Goal: Information Seeking & Learning: Learn about a topic

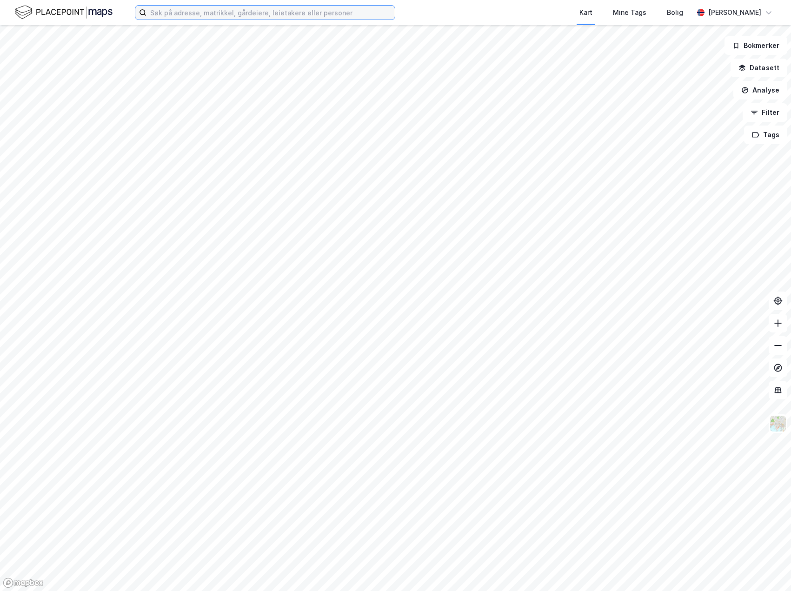
click at [187, 13] on input at bounding box center [271, 13] width 248 height 14
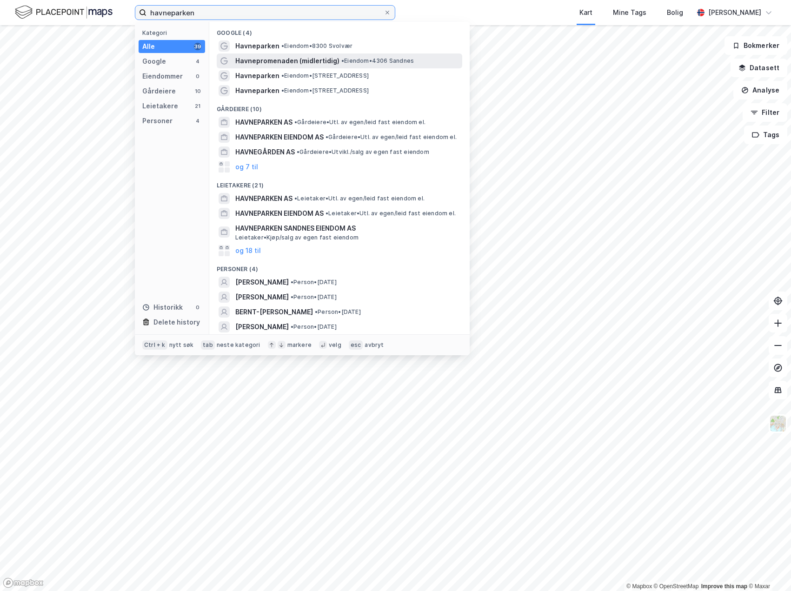
type input "havneparken"
click at [257, 60] on span "Havnepromenaden (midlertidig)" at bounding box center [287, 60] width 104 height 11
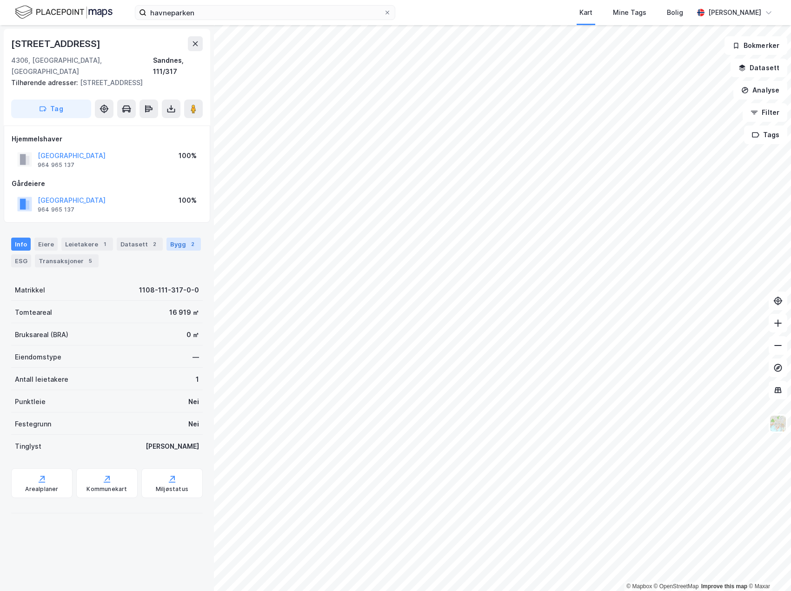
click at [174, 238] on div "Bygg 2" at bounding box center [184, 244] width 34 height 13
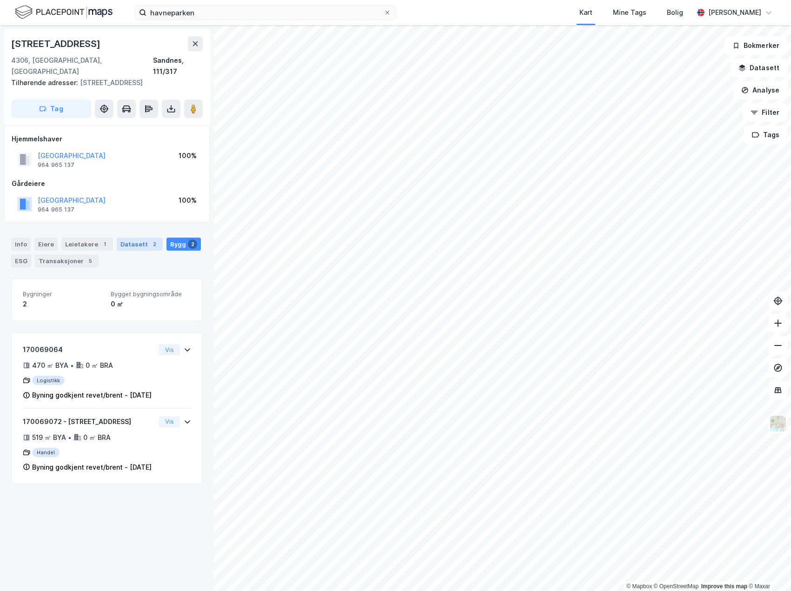
click at [132, 238] on div "Datasett 2" at bounding box center [140, 244] width 46 height 13
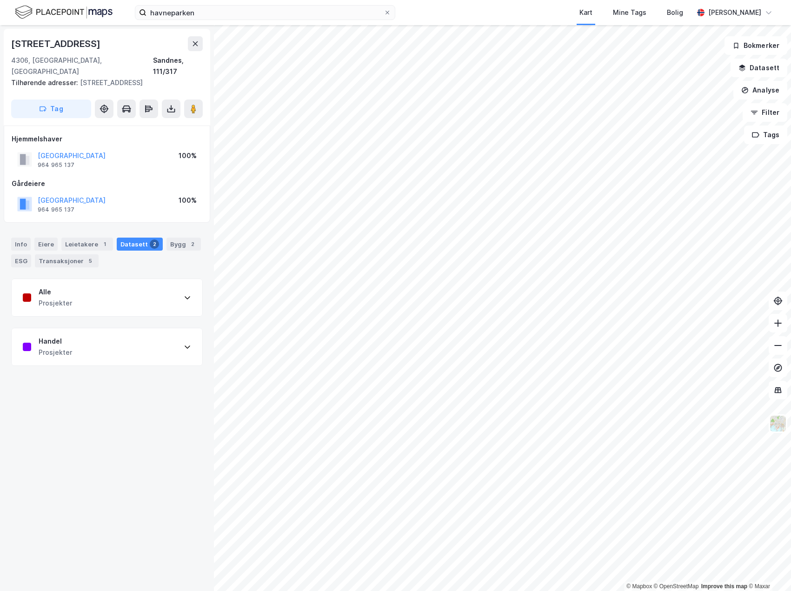
click at [184, 294] on icon at bounding box center [187, 297] width 7 height 7
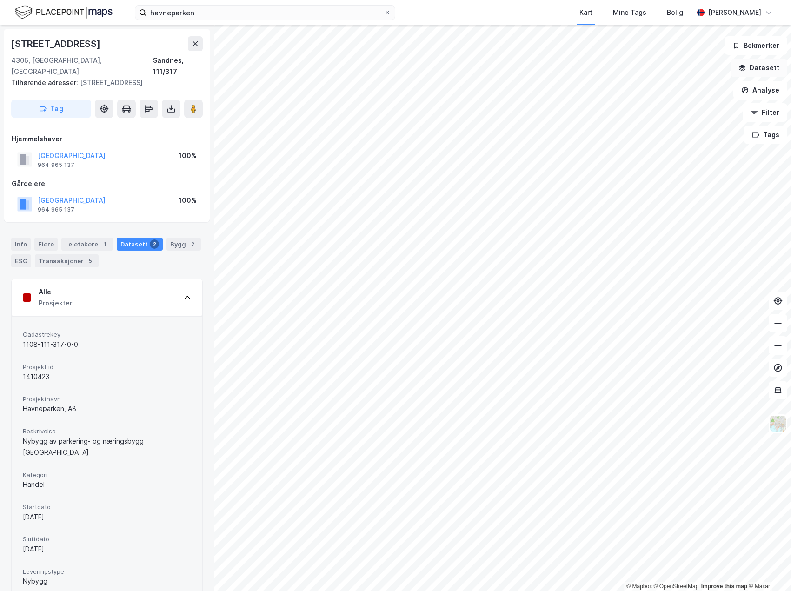
click at [766, 70] on button "Datasett" at bounding box center [759, 68] width 57 height 19
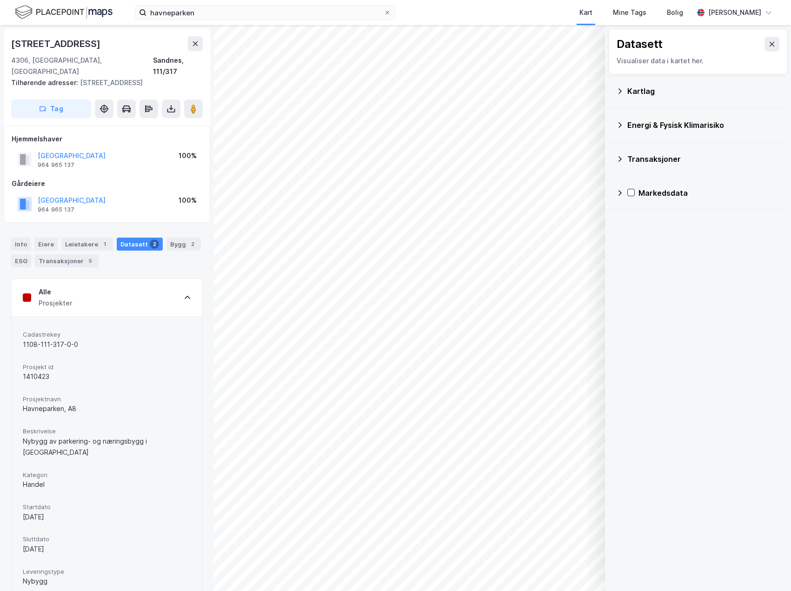
click at [621, 89] on icon at bounding box center [620, 90] width 7 height 7
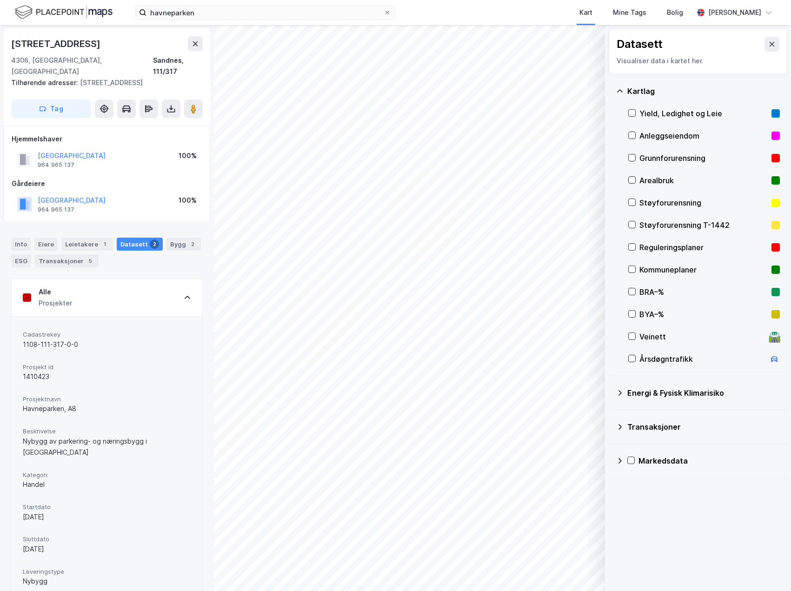
click at [640, 246] on div "Reguleringsplaner" at bounding box center [704, 247] width 128 height 11
click at [582, 570] on button "Vis" at bounding box center [557, 567] width 77 height 15
click at [549, 545] on button at bounding box center [553, 546] width 15 height 15
click at [590, 546] on icon at bounding box center [586, 546] width 7 height 7
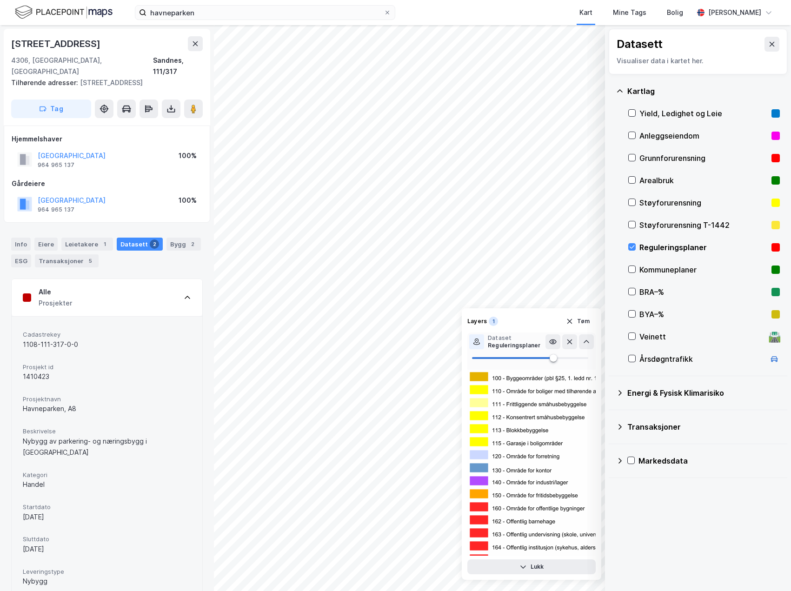
click at [514, 344] on div "Reguleringsplaner" at bounding box center [514, 345] width 53 height 7
click at [475, 343] on icon at bounding box center [476, 341] width 7 height 7
drag, startPoint x: 551, startPoint y: 356, endPoint x: 513, endPoint y: 356, distance: 38.2
click at [522, 356] on span at bounding box center [525, 358] width 7 height 7
type input "62"
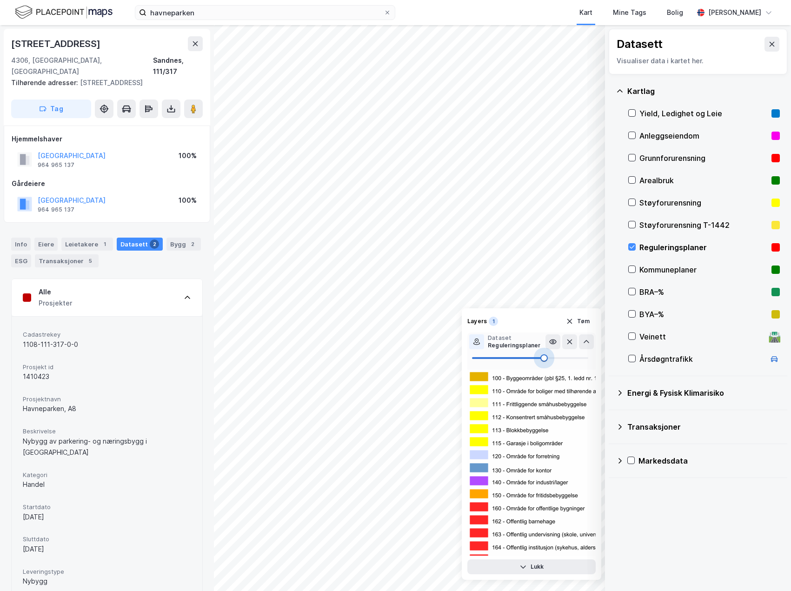
drag, startPoint x: 513, startPoint y: 356, endPoint x: 544, endPoint y: 356, distance: 31.6
click at [544, 356] on span at bounding box center [544, 358] width 7 height 7
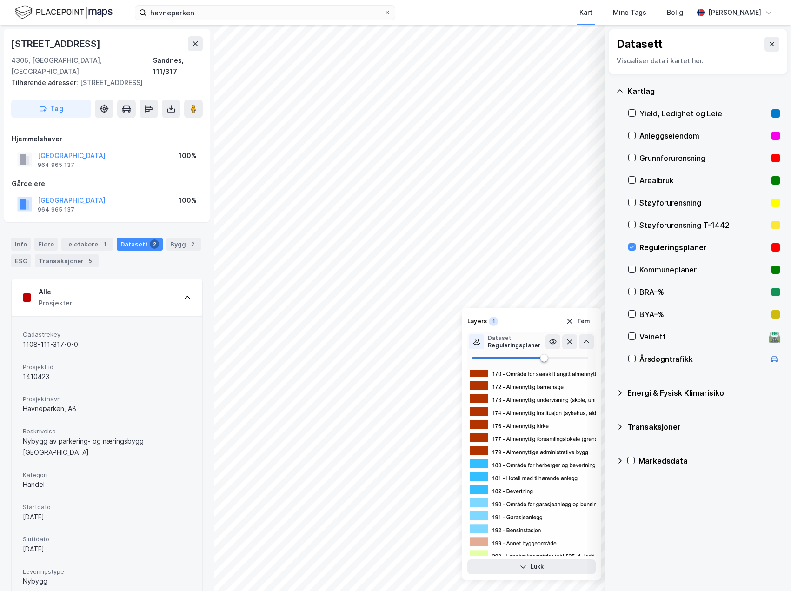
scroll to position [233, 0]
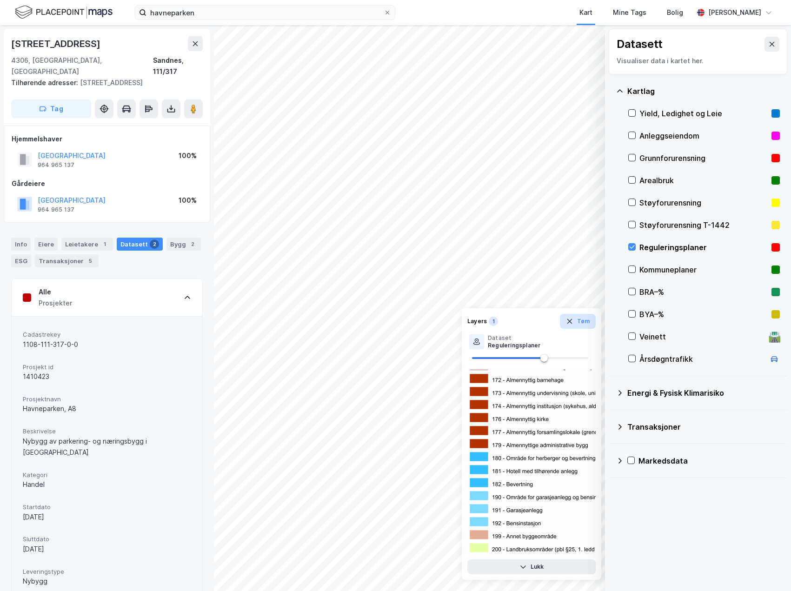
click at [570, 323] on icon "button" at bounding box center [569, 321] width 7 height 7
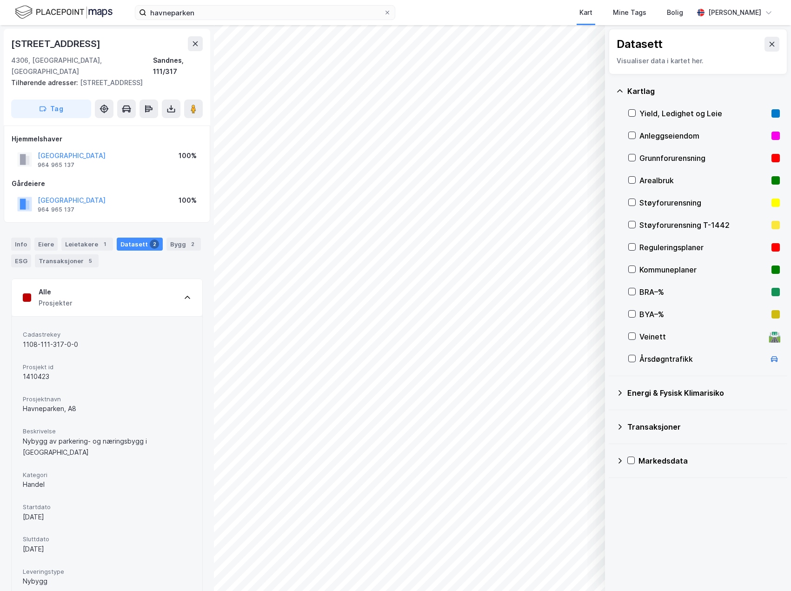
click at [772, 247] on rect at bounding box center [776, 247] width 8 height 8
click at [671, 176] on div "Arealbruk" at bounding box center [704, 180] width 128 height 11
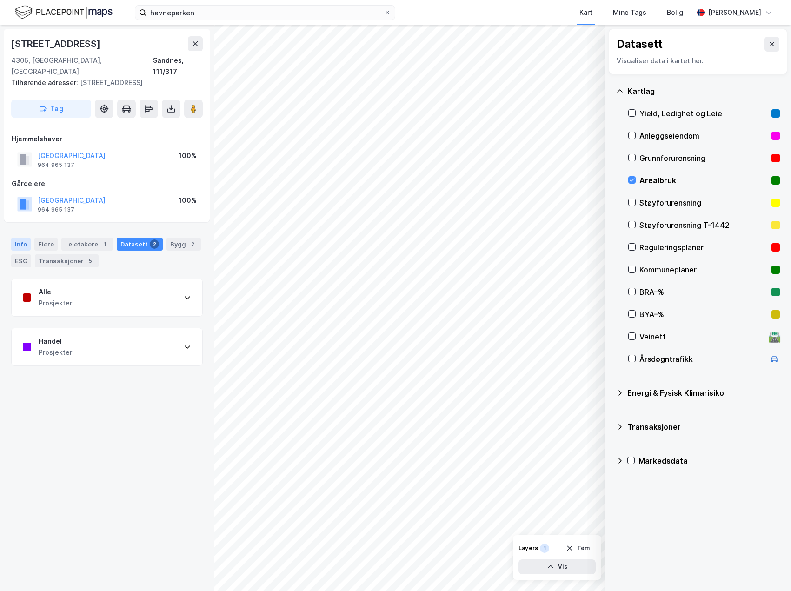
click at [20, 238] on div "Info" at bounding box center [21, 244] width 20 height 13
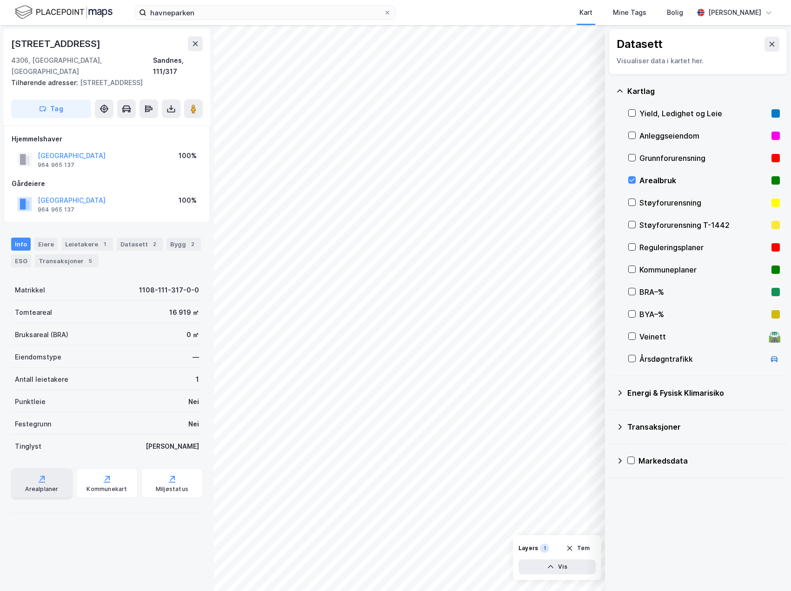
click at [42, 475] on icon at bounding box center [41, 479] width 9 height 9
click at [633, 247] on icon at bounding box center [632, 247] width 7 height 7
click at [635, 179] on icon at bounding box center [632, 180] width 7 height 7
